Goal: Navigation & Orientation: Find specific page/section

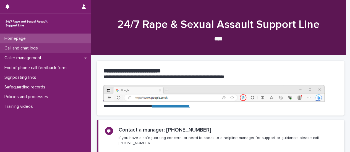
click at [16, 48] on p "Call and chat logs" at bounding box center [22, 48] width 40 height 5
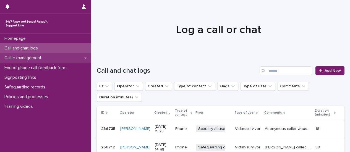
click at [20, 59] on p "Caller management" at bounding box center [24, 57] width 44 height 5
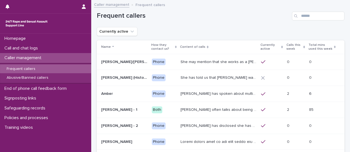
click at [28, 71] on div "Frequent callers" at bounding box center [45, 68] width 91 height 9
click at [287, 48] on p "Calls this week" at bounding box center [295, 47] width 16 height 10
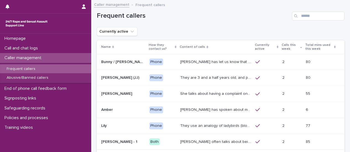
click at [213, 95] on p "She talks about having a complaint ongoing with the police, and may mention tha…" at bounding box center [216, 93] width 72 height 6
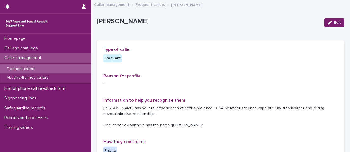
click at [148, 5] on link "Frequent callers" at bounding box center [151, 4] width 30 height 6
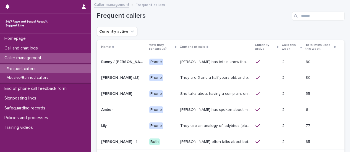
click at [180, 140] on p "[PERSON_NAME] often talks about being raped a night before or [DATE] or a month…" at bounding box center [216, 142] width 72 height 6
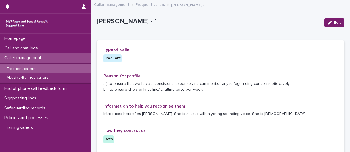
click at [146, 7] on link "Frequent callers" at bounding box center [151, 4] width 30 height 6
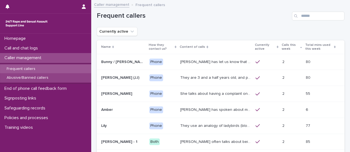
click at [38, 79] on p "Abusive/Banned callers" at bounding box center [27, 78] width 51 height 5
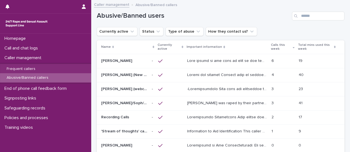
click at [239, 64] on div at bounding box center [227, 60] width 80 height 9
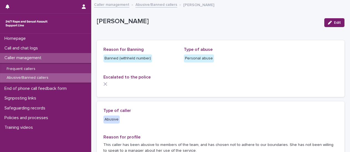
click at [147, 6] on link "Abusive/Banned callers" at bounding box center [157, 4] width 42 height 6
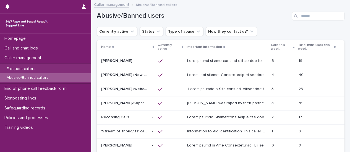
click at [251, 116] on p at bounding box center [227, 117] width 81 height 6
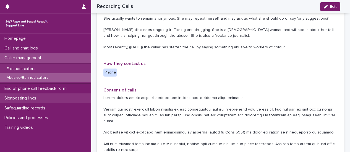
scroll to position [166, 0]
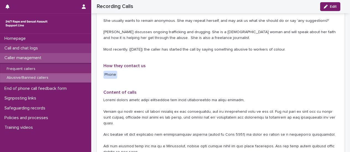
click at [25, 49] on p "Call and chat logs" at bounding box center [22, 48] width 40 height 5
